Goal: Task Accomplishment & Management: Use online tool/utility

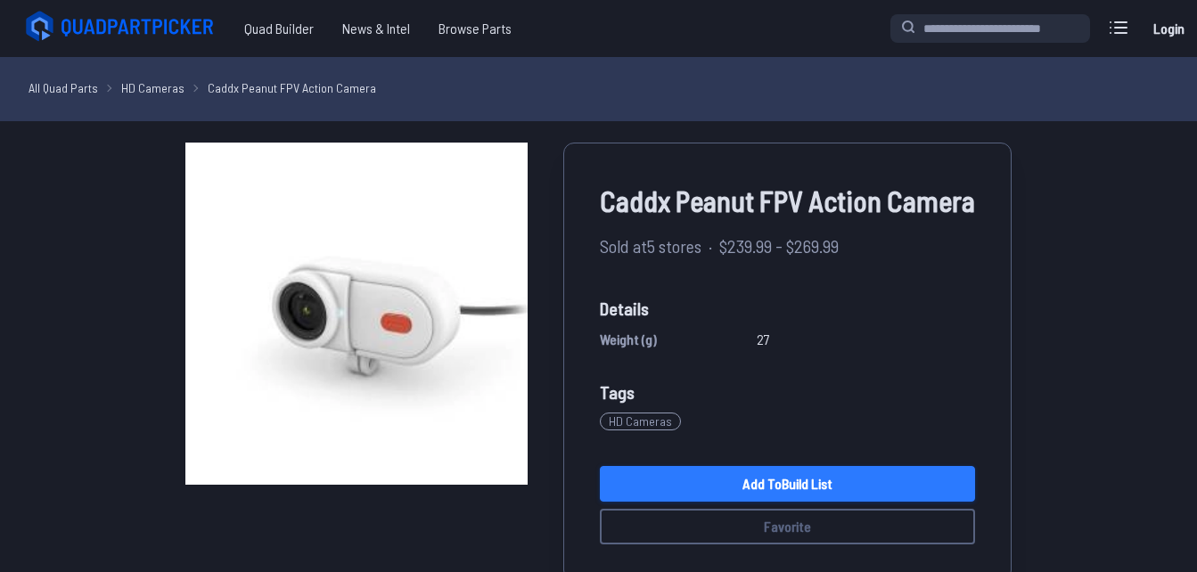
click at [959, 475] on link "Add to Build List" at bounding box center [787, 484] width 375 height 36
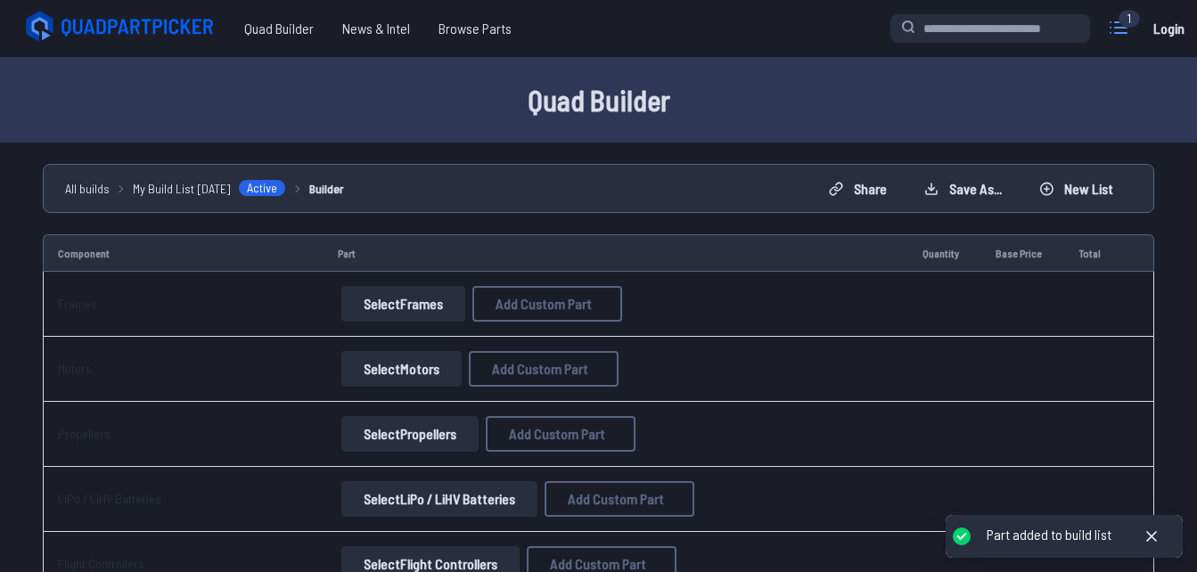
click at [1111, 31] on icon at bounding box center [1118, 27] width 29 height 29
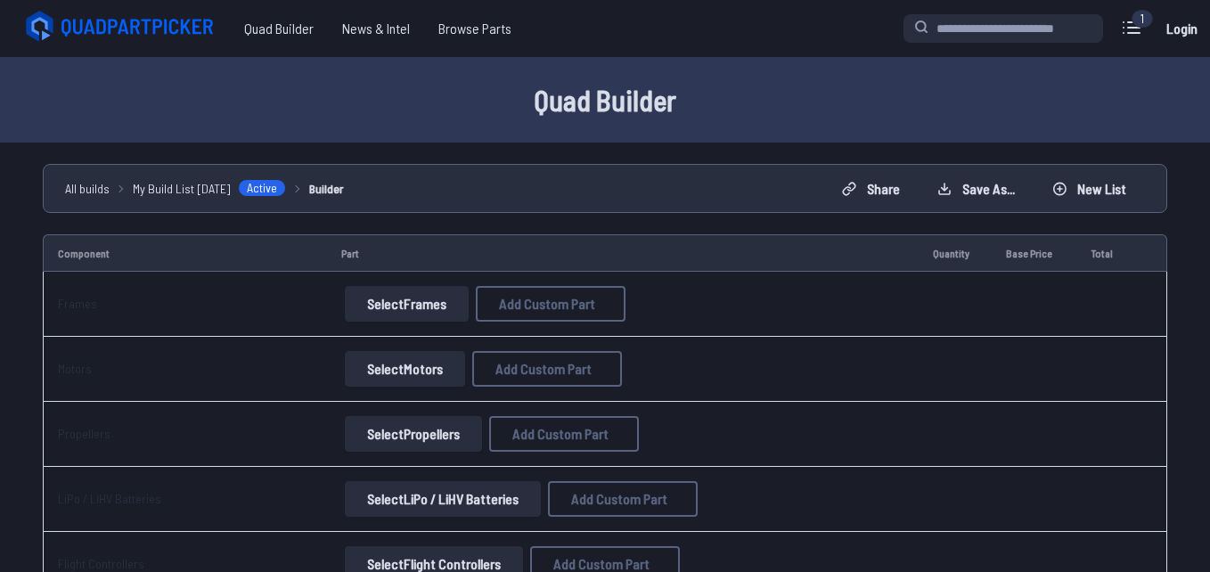
click at [656, 106] on label "close sidebar" at bounding box center [605, 286] width 1210 height 572
